Goal: Communication & Community: Share content

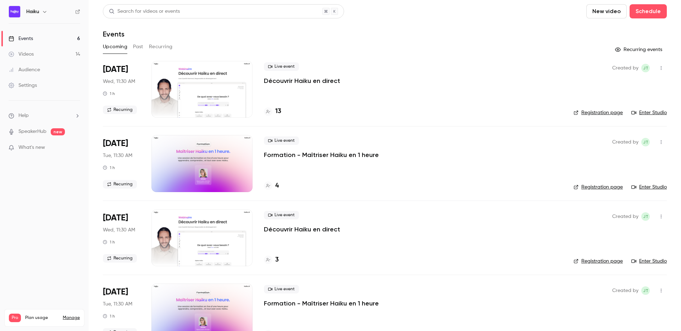
click at [157, 45] on button "Recurring" at bounding box center [161, 46] width 24 height 11
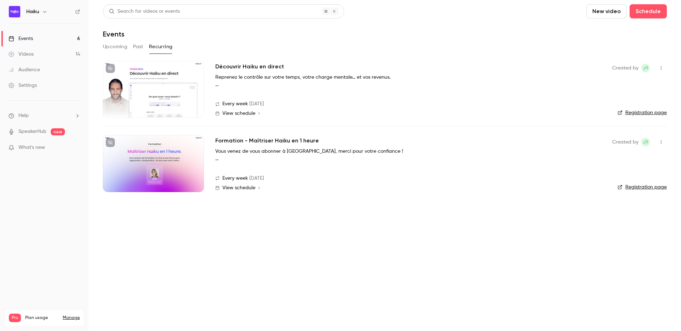
click at [171, 157] on div at bounding box center [153, 163] width 101 height 57
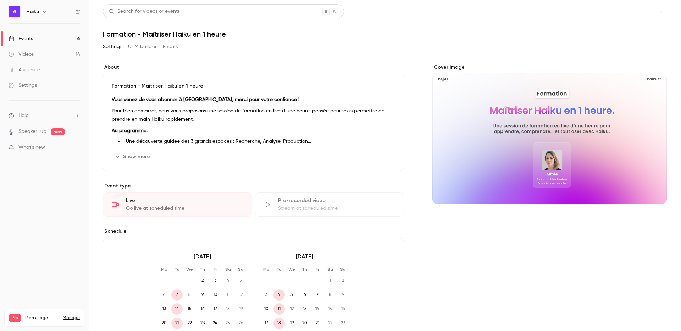
click at [633, 13] on button "Share" at bounding box center [636, 11] width 28 height 14
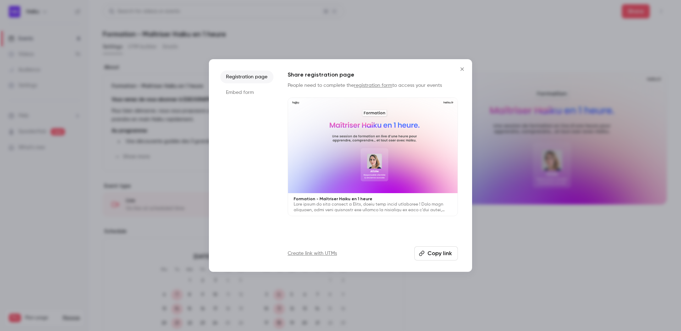
click at [429, 252] on button "Copy link" at bounding box center [436, 253] width 44 height 14
